Goal: Task Accomplishment & Management: Manage account settings

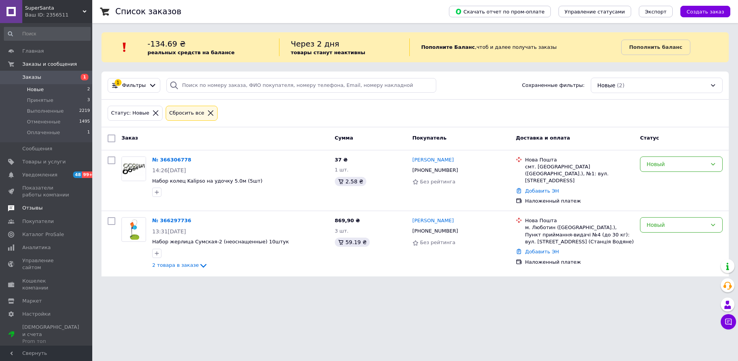
click at [36, 207] on span "Отзывы" at bounding box center [32, 207] width 20 height 7
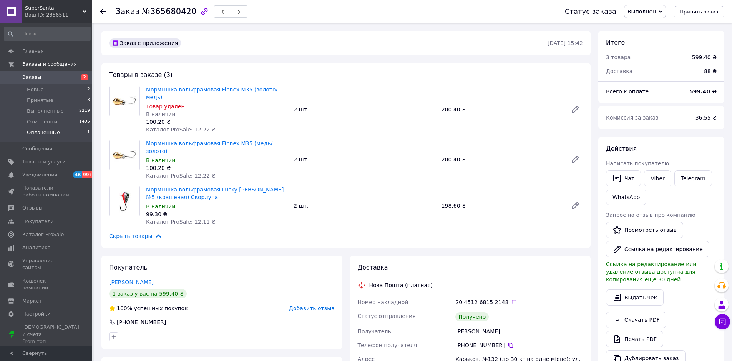
click at [50, 129] on span "Оплаченные" at bounding box center [43, 132] width 33 height 7
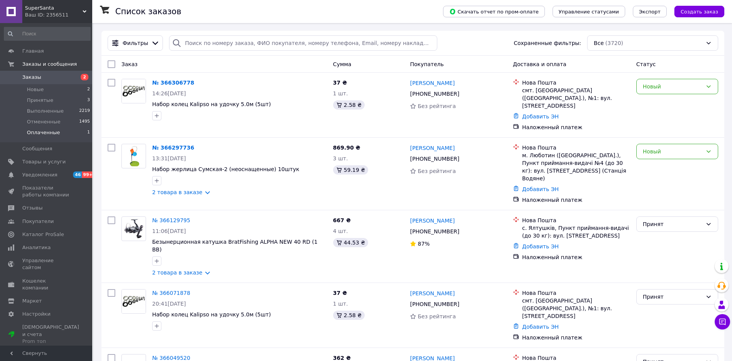
click at [45, 133] on span "Оплаченные" at bounding box center [43, 132] width 33 height 7
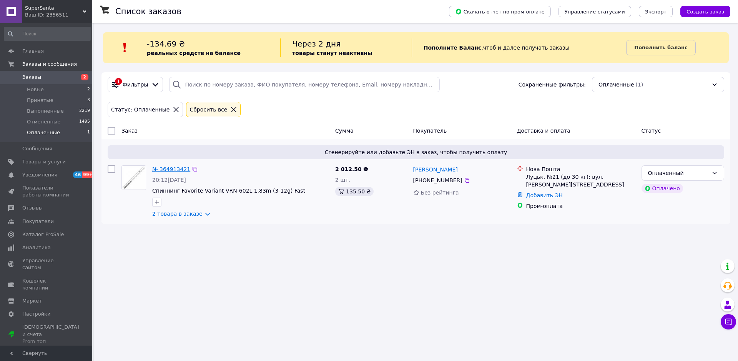
click at [176, 171] on link "№ 364913421" at bounding box center [171, 169] width 38 height 6
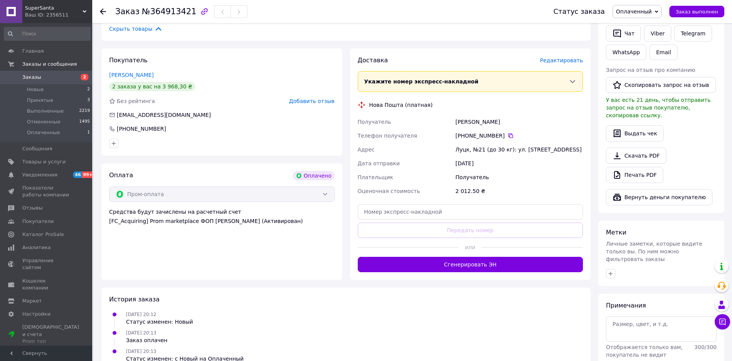
scroll to position [214, 0]
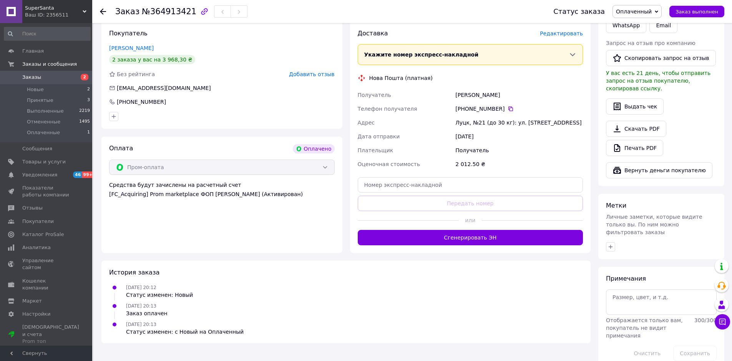
click at [493, 230] on button "Сгенерировать ЭН" at bounding box center [471, 237] width 226 height 15
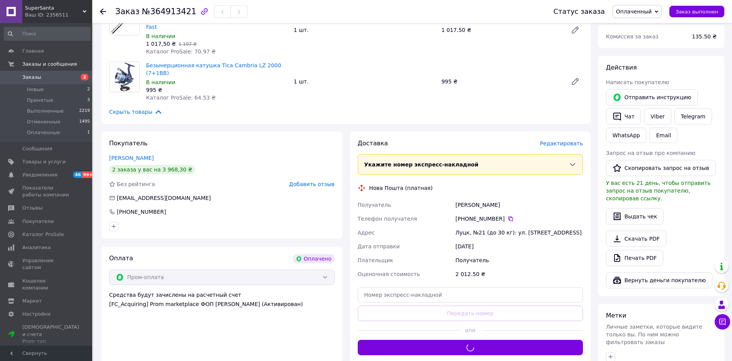
scroll to position [0, 0]
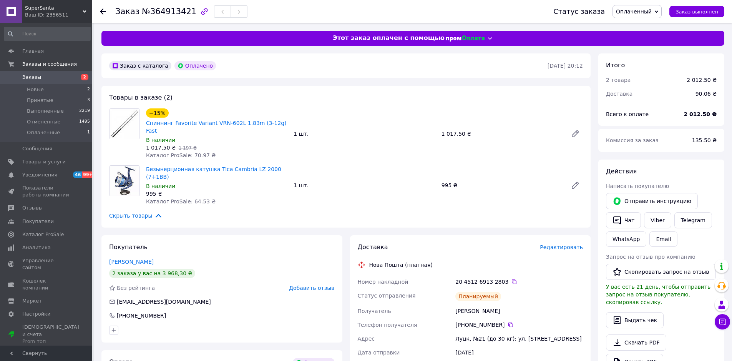
click at [103, 10] on icon at bounding box center [103, 11] width 6 height 6
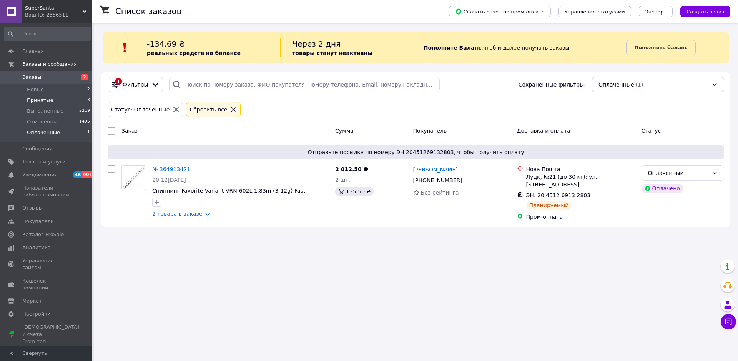
click at [42, 102] on span "Принятые" at bounding box center [40, 100] width 27 height 7
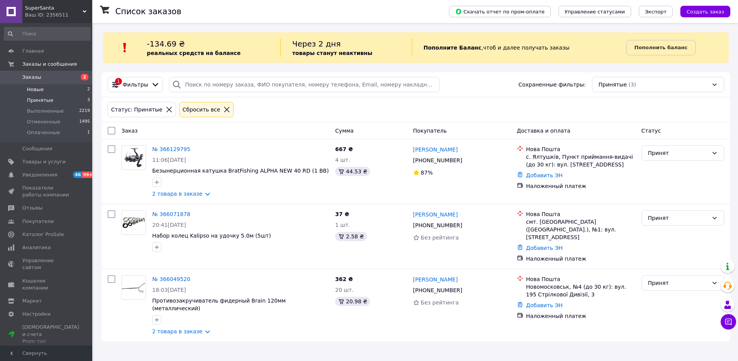
click at [40, 88] on span "Новые" at bounding box center [35, 89] width 17 height 7
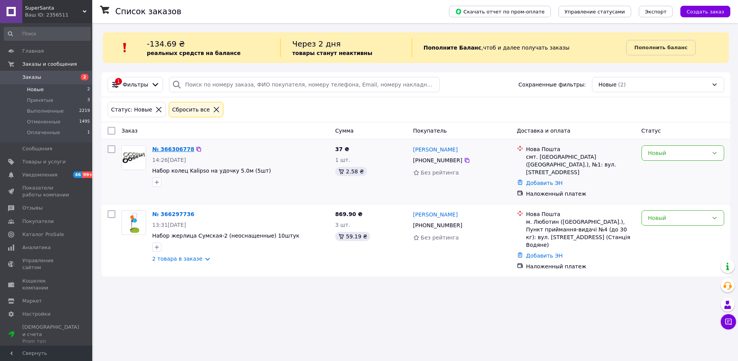
click at [173, 146] on link "№ 366306778" at bounding box center [173, 149] width 42 height 6
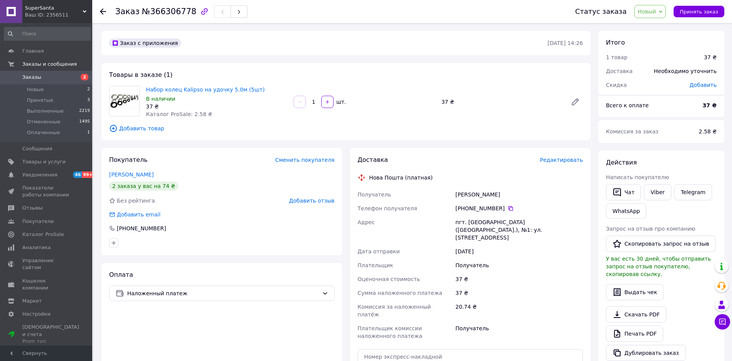
click at [653, 13] on span "Новый" at bounding box center [647, 11] width 18 height 6
click at [654, 27] on li "Принят" at bounding box center [655, 27] width 41 height 12
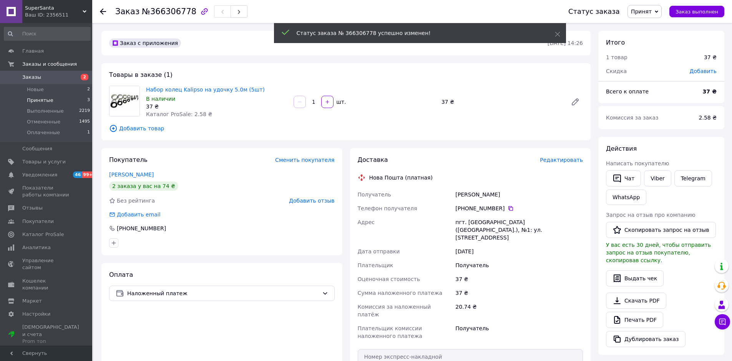
click at [43, 101] on span "Принятые" at bounding box center [40, 100] width 27 height 7
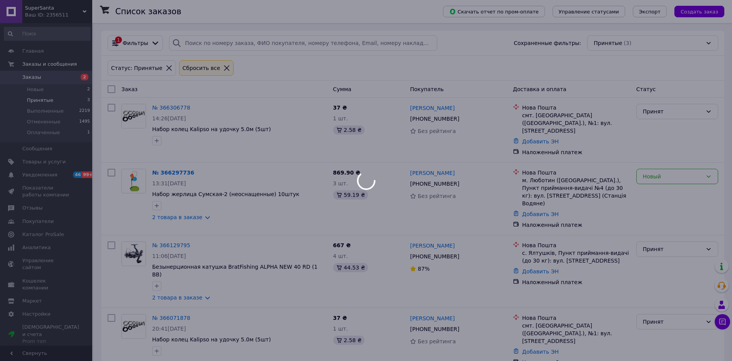
click at [43, 100] on div at bounding box center [366, 180] width 732 height 361
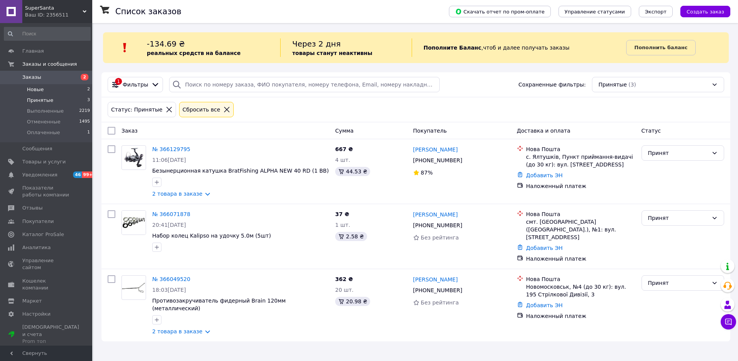
click at [26, 91] on li "Новые 2" at bounding box center [47, 89] width 95 height 11
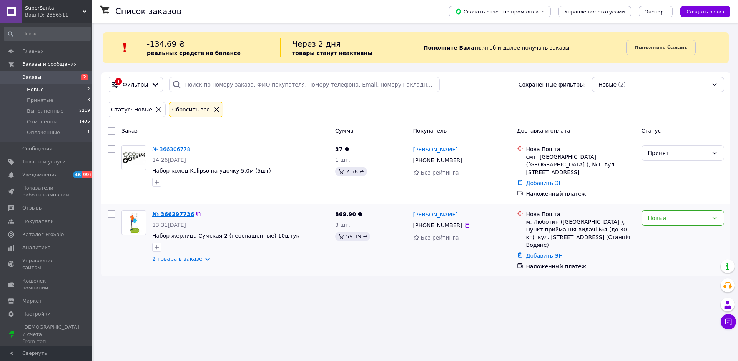
click at [173, 211] on link "№ 366297736" at bounding box center [173, 214] width 42 height 6
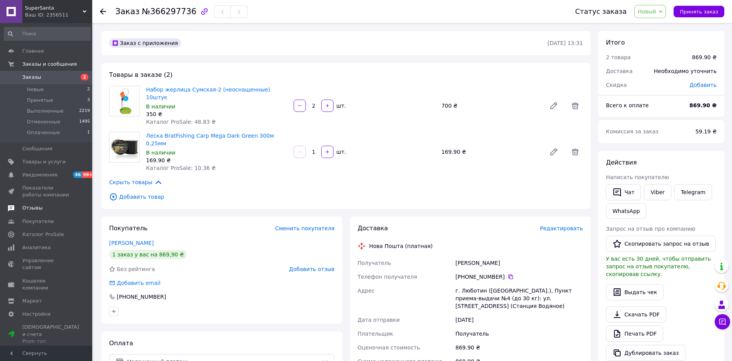
click at [38, 211] on span "Отзывы" at bounding box center [32, 207] width 20 height 7
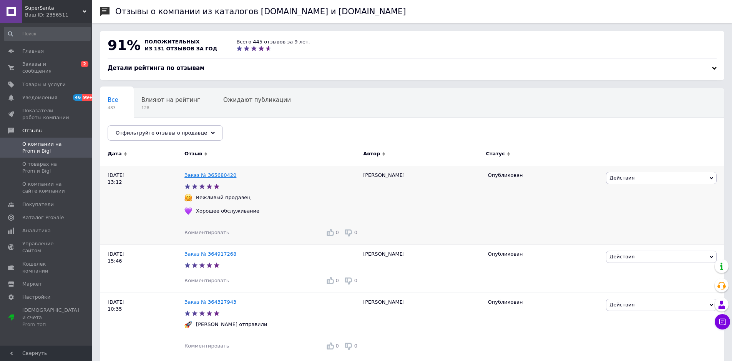
click at [214, 176] on link "Заказ № 365680420" at bounding box center [210, 175] width 52 height 6
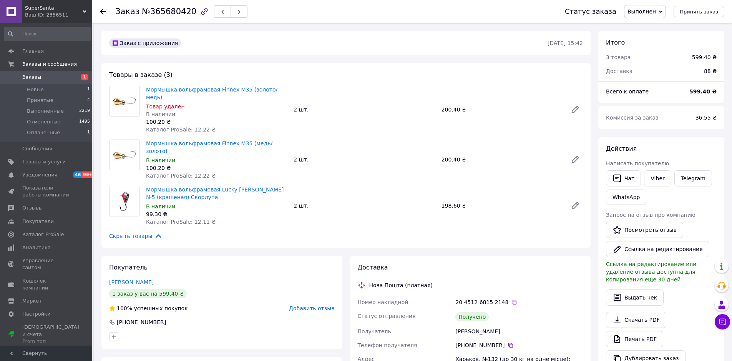
click at [103, 10] on icon at bounding box center [103, 11] width 6 height 6
